Goal: Understand process/instructions: Learn how to perform a task or action

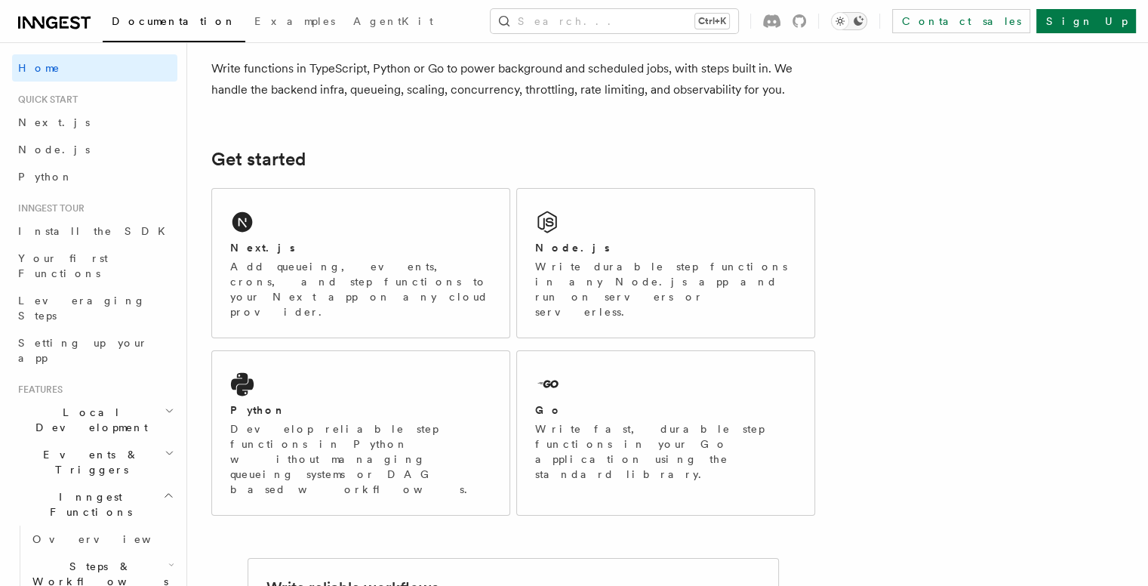
click at [848, 22] on icon "Toggle dark mode" at bounding box center [840, 21] width 15 height 15
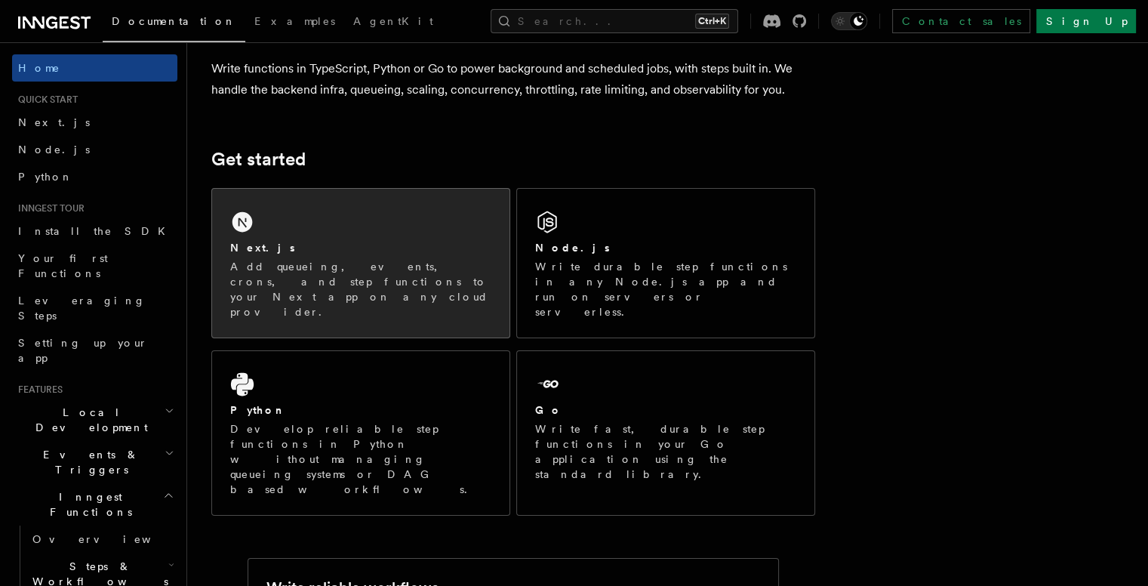
click at [421, 243] on div "Next.js" at bounding box center [360, 248] width 261 height 16
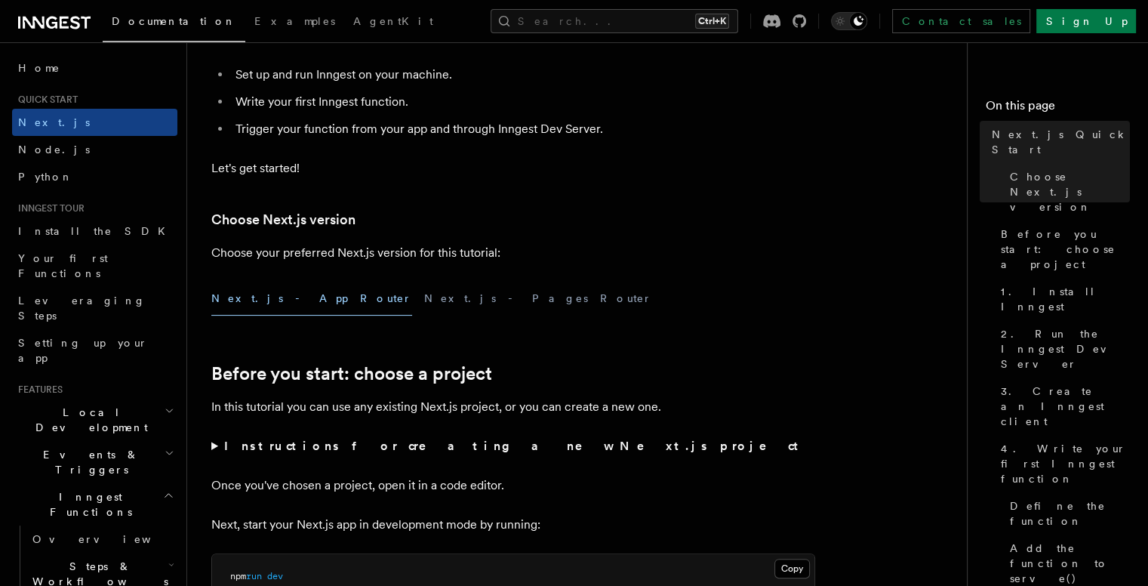
click at [284, 295] on button "Next.js - App Router" at bounding box center [311, 299] width 201 height 34
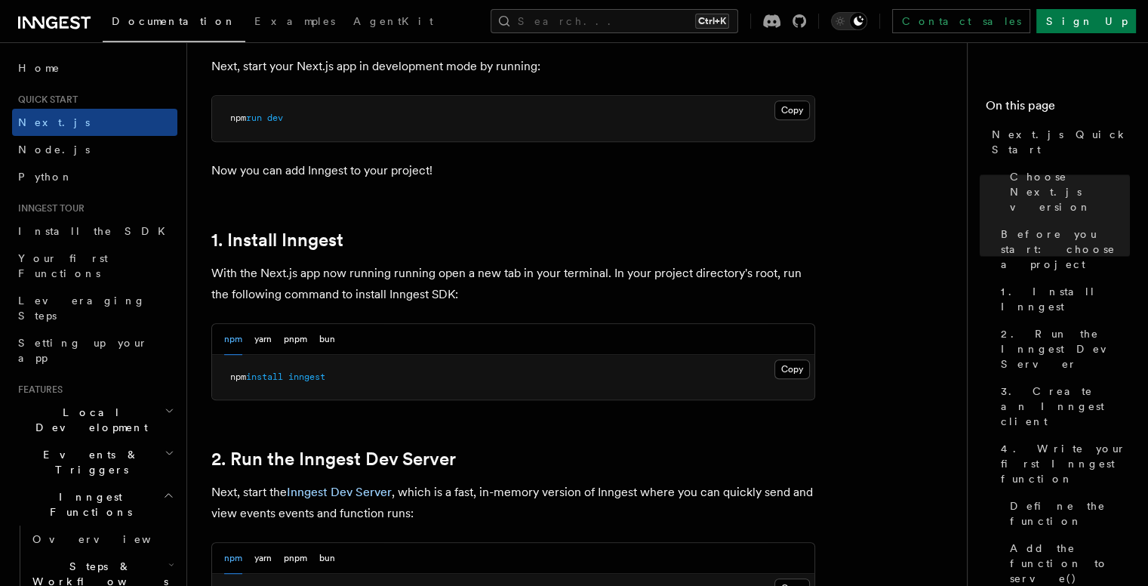
scroll to position [673, 0]
click at [779, 366] on button "Copy Copied" at bounding box center [791, 369] width 35 height 20
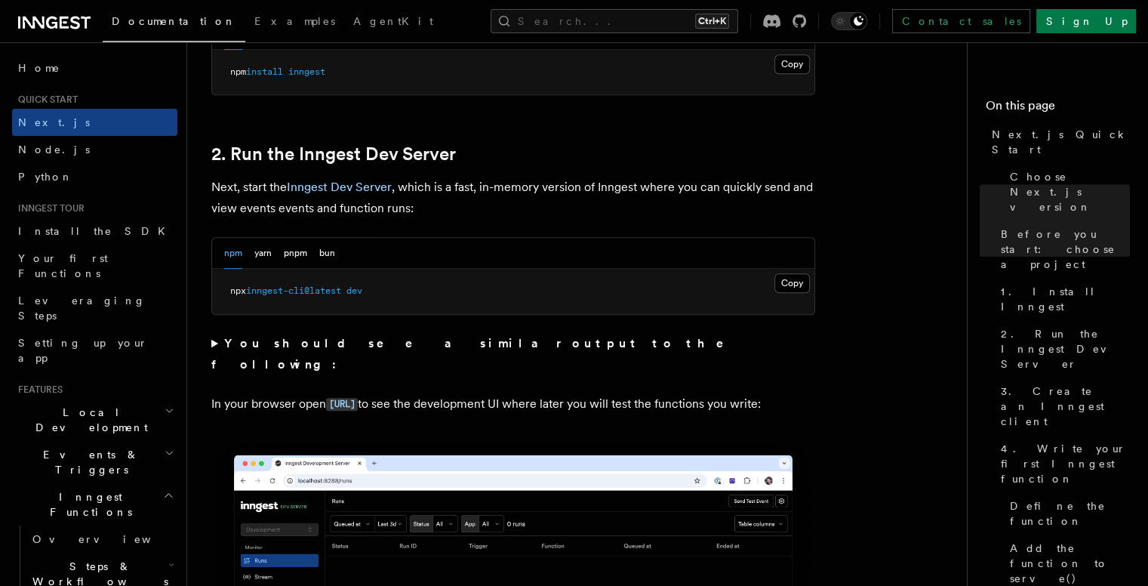
scroll to position [977, 0]
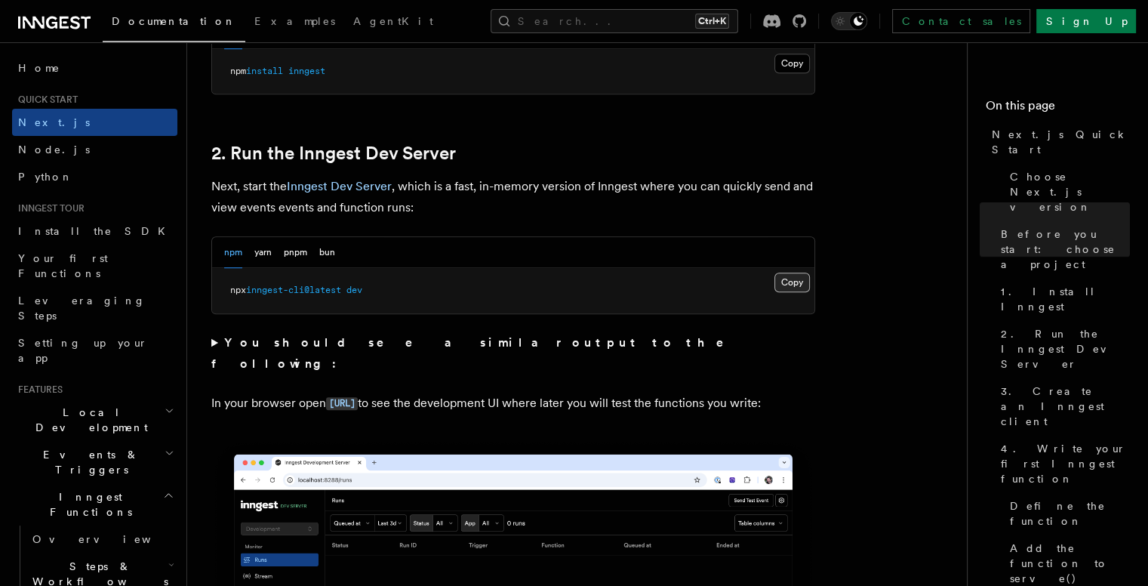
click at [790, 283] on button "Copy Copied" at bounding box center [791, 282] width 35 height 20
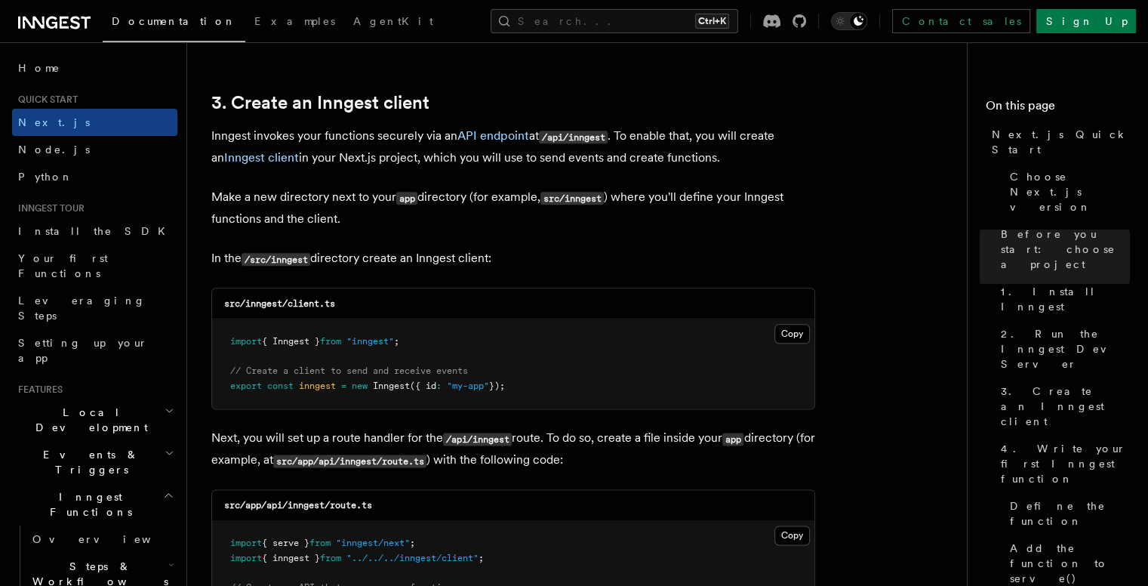
scroll to position [1750, 0]
click at [783, 336] on button "Copy Copied" at bounding box center [791, 335] width 35 height 20
click at [774, 325] on button "Copy Copied" at bounding box center [791, 335] width 35 height 20
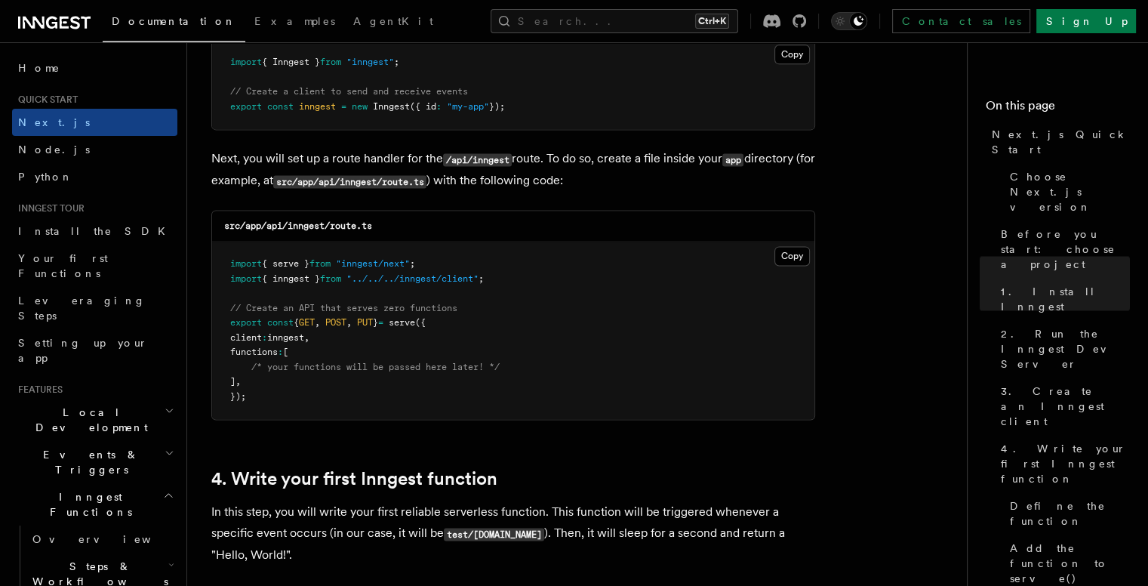
scroll to position [2031, 0]
click at [778, 259] on button "Copy Copied" at bounding box center [791, 255] width 35 height 20
click at [793, 260] on button "Copy Copied" at bounding box center [791, 255] width 35 height 20
click at [774, 245] on button "Copy Copied" at bounding box center [791, 255] width 35 height 20
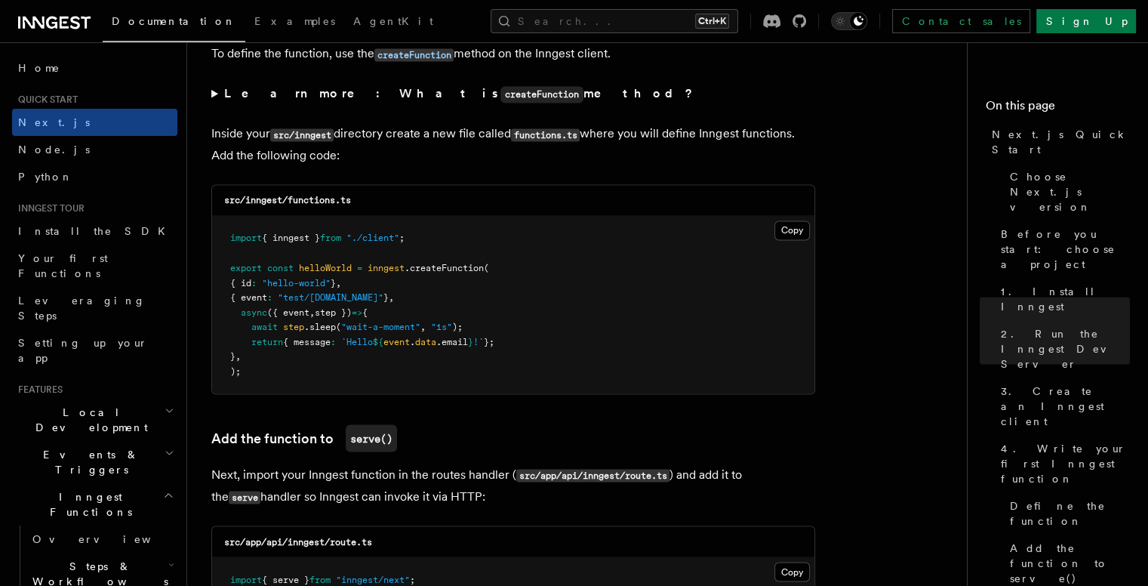
scroll to position [2620, 0]
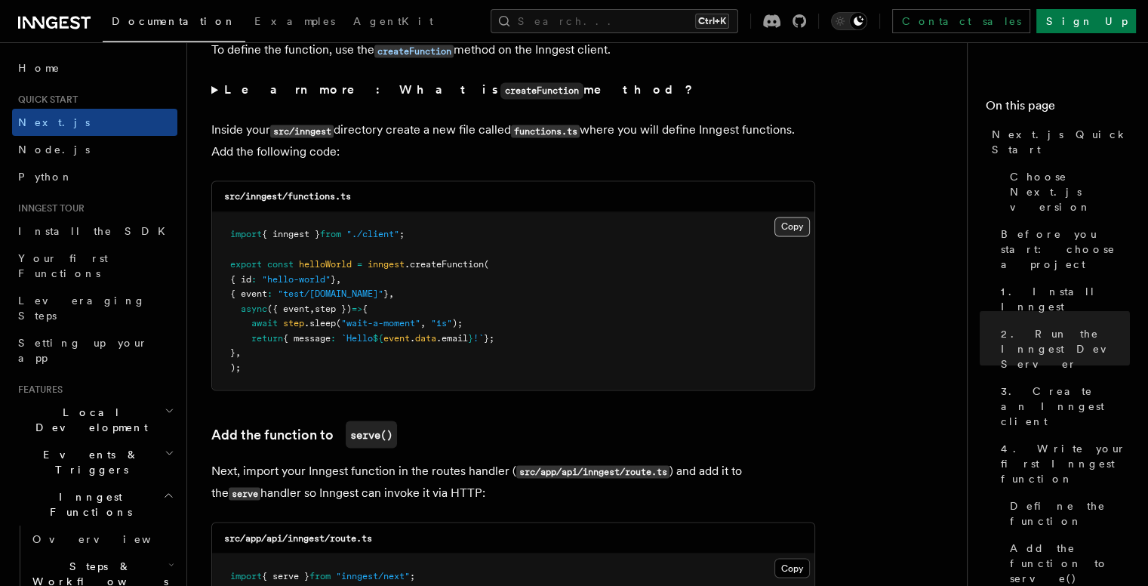
click at [788, 222] on button "Copy Copied" at bounding box center [791, 227] width 35 height 20
